Goal: Use online tool/utility: Utilize a website feature to perform a specific function

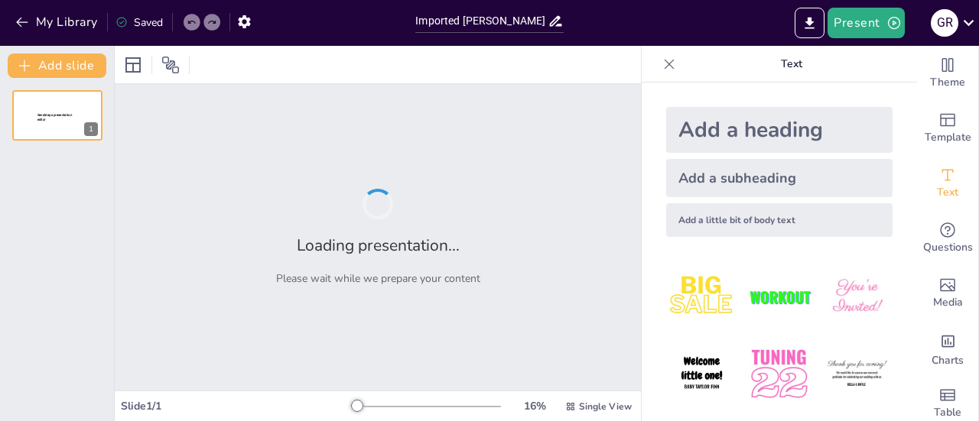
type input "Imported [PERSON_NAME] PPT ([DATE]) - copia.pptx"
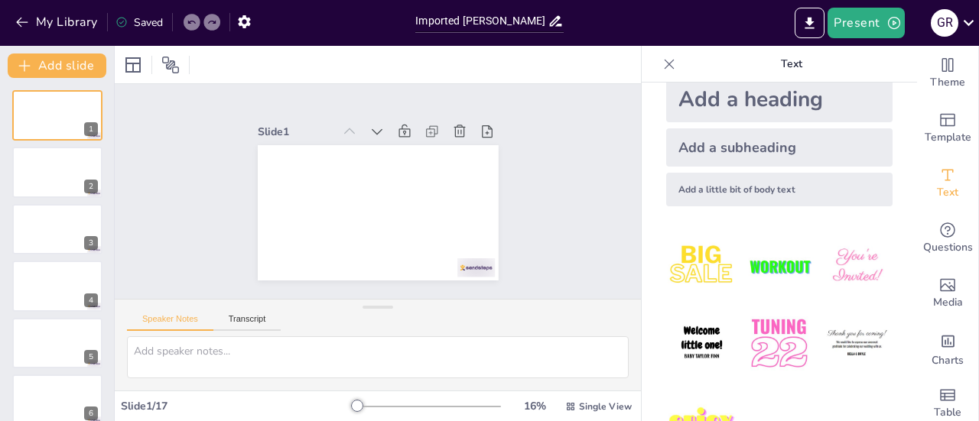
scroll to position [6, 0]
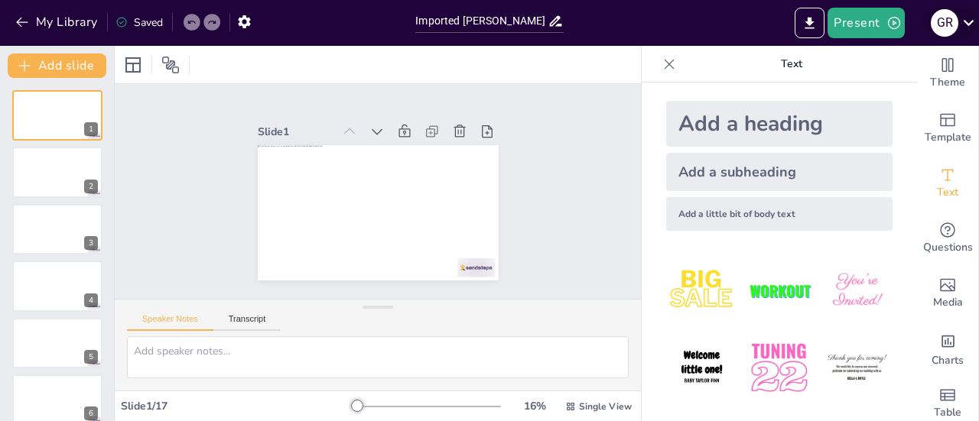
click at [975, 19] on icon at bounding box center [968, 22] width 21 height 21
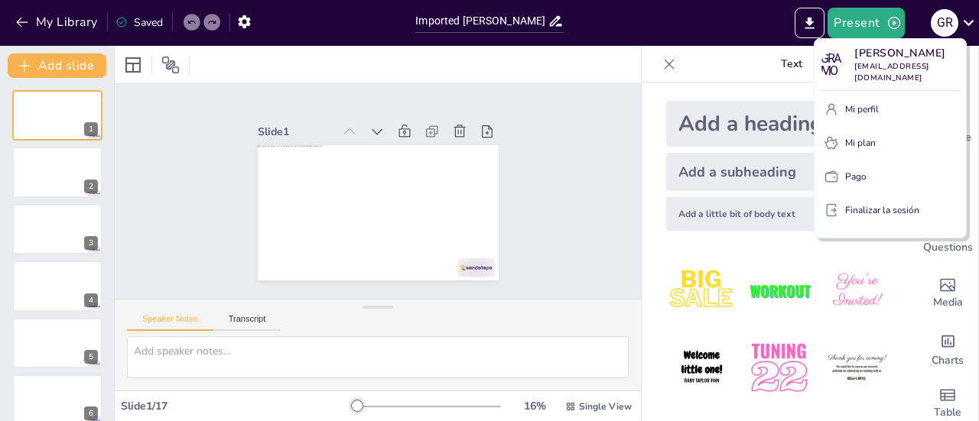
click at [917, 25] on div at bounding box center [489, 210] width 979 height 421
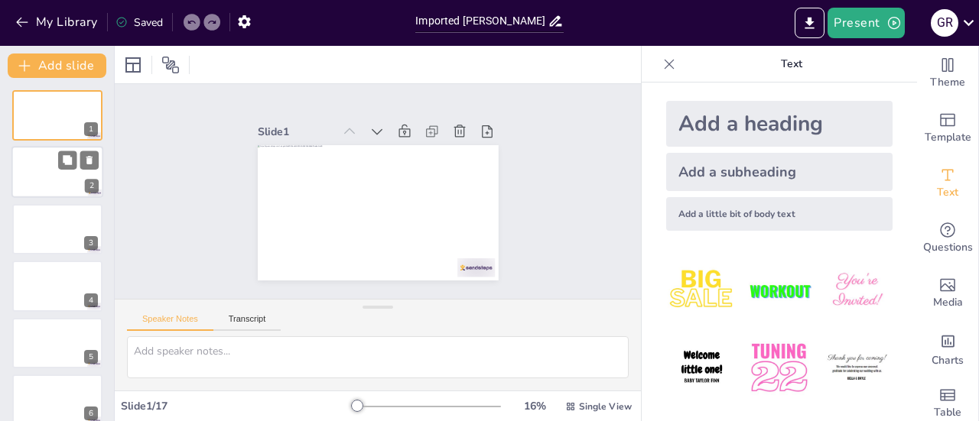
click at [37, 172] on div at bounding box center [57, 173] width 92 height 52
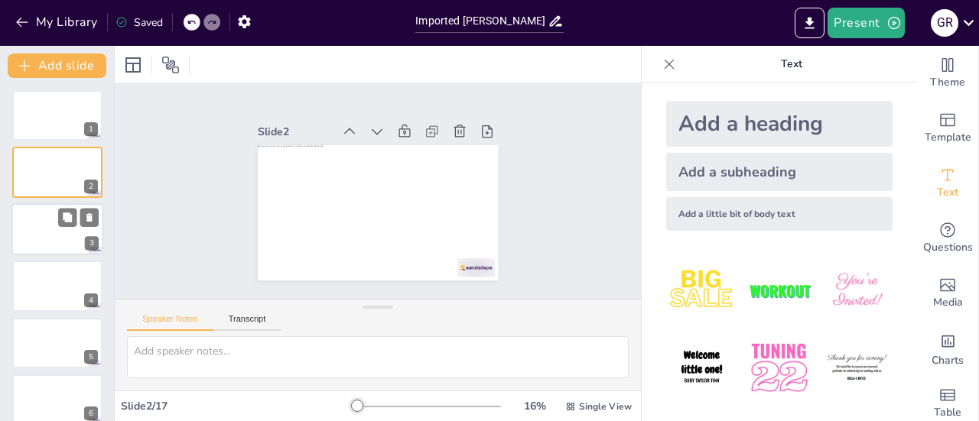
click at [47, 226] on div at bounding box center [57, 229] width 92 height 52
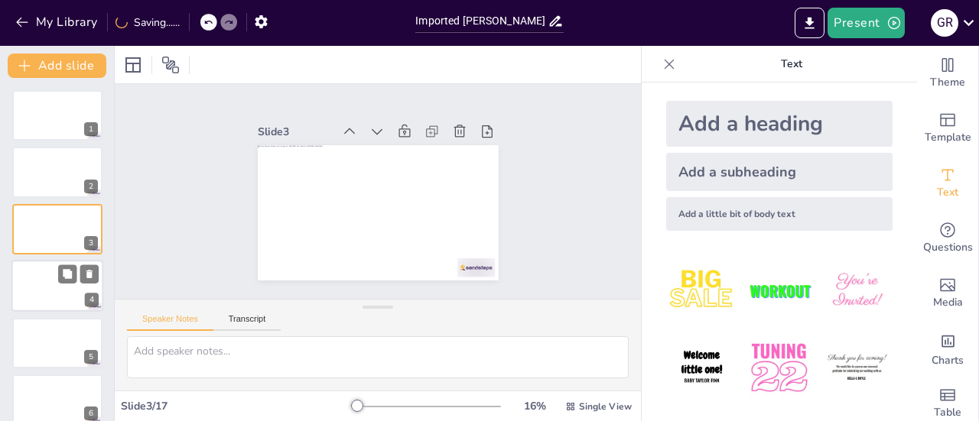
click at [50, 304] on div at bounding box center [57, 286] width 92 height 52
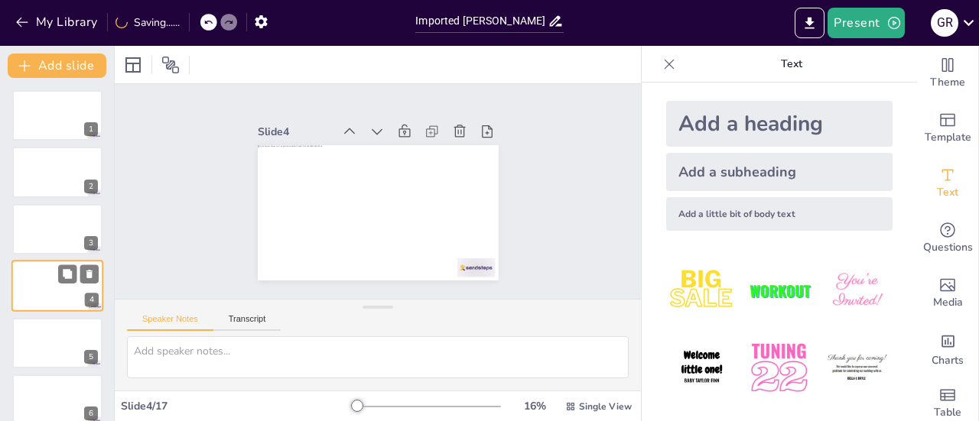
scroll to position [37, 0]
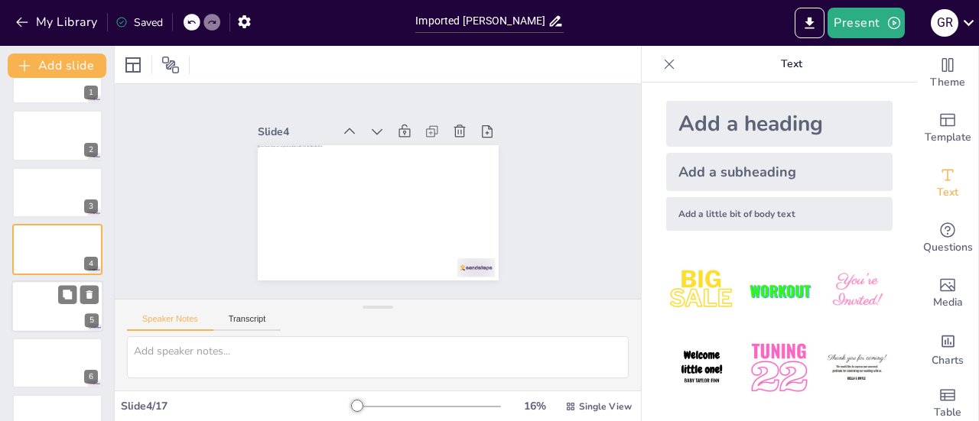
click at [45, 327] on div at bounding box center [57, 307] width 92 height 52
